Goal: Manage account settings

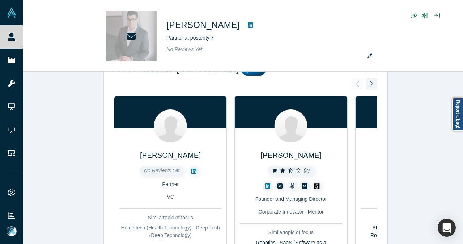
scroll to position [145, 0]
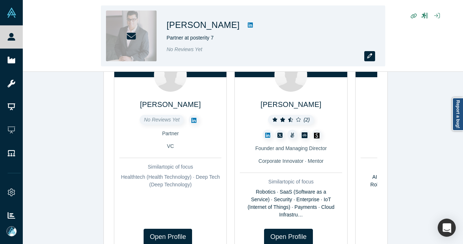
click at [371, 59] on button "button" at bounding box center [370, 56] width 11 height 10
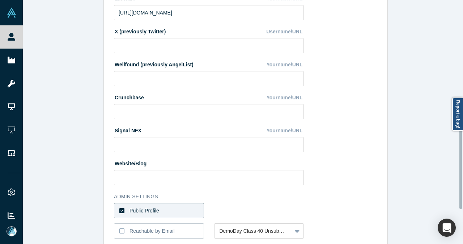
scroll to position [290, 0]
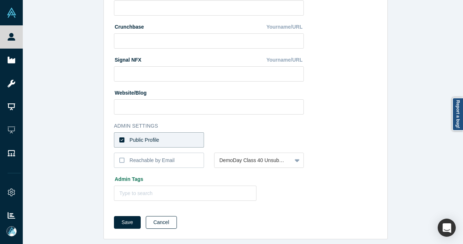
click at [169, 218] on button "Cancel" at bounding box center [161, 222] width 31 height 13
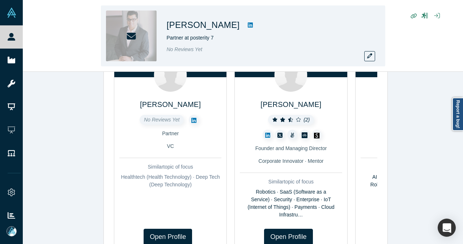
scroll to position [0, 0]
